Goal: Transaction & Acquisition: Purchase product/service

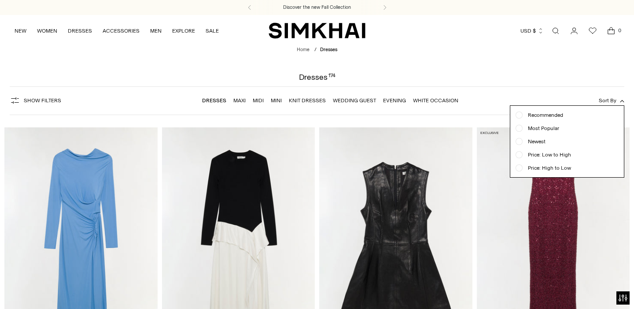
click at [541, 139] on span "Newest" at bounding box center [534, 141] width 23 height 8
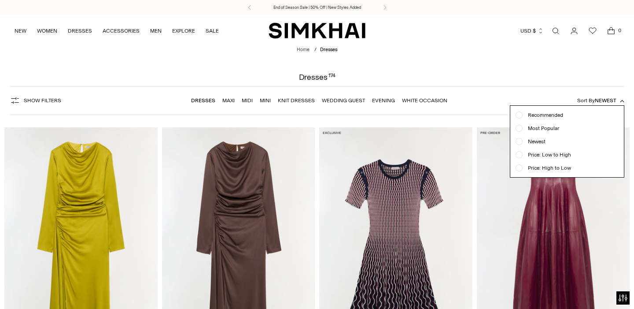
scroll to position [65, 0]
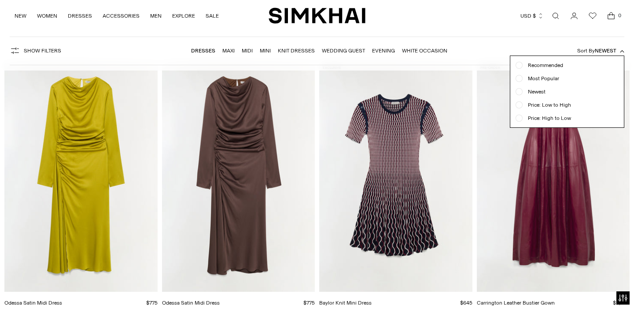
click at [601, 51] on span "Newest" at bounding box center [606, 51] width 22 height 6
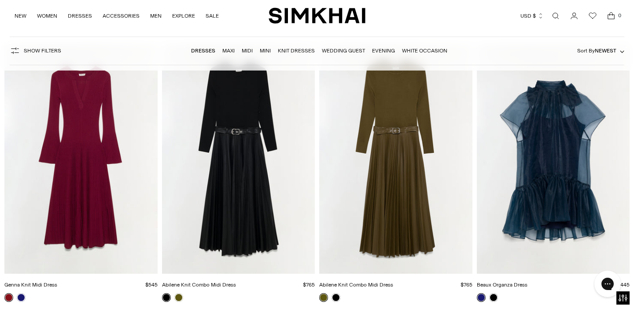
scroll to position [2266, 0]
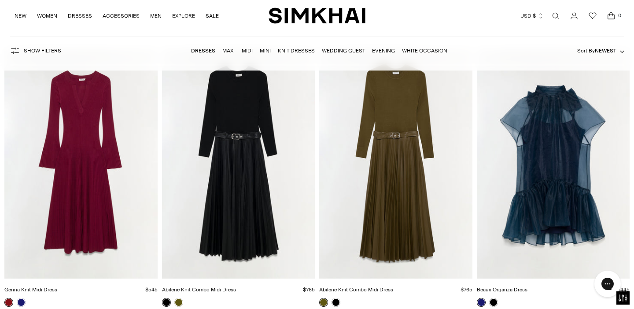
click at [0, 0] on img "Abilene Knit Combo Midi Dress" at bounding box center [0, 0] width 0 height 0
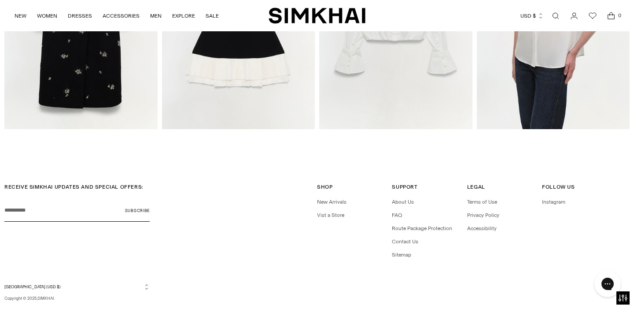
scroll to position [1162, 0]
